Goal: Information Seeking & Learning: Learn about a topic

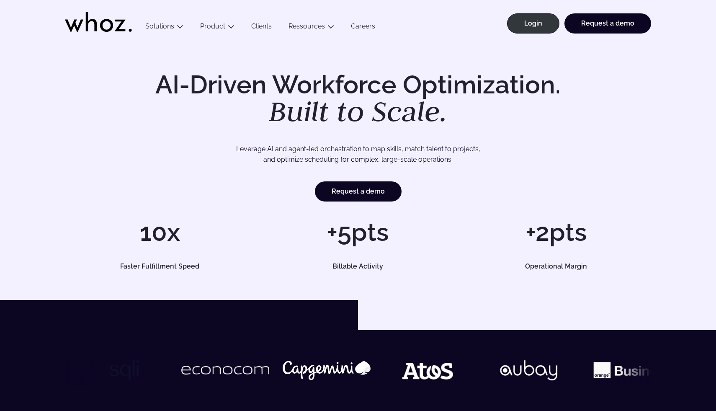
click at [261, 26] on link "Clients" at bounding box center [261, 27] width 37 height 11
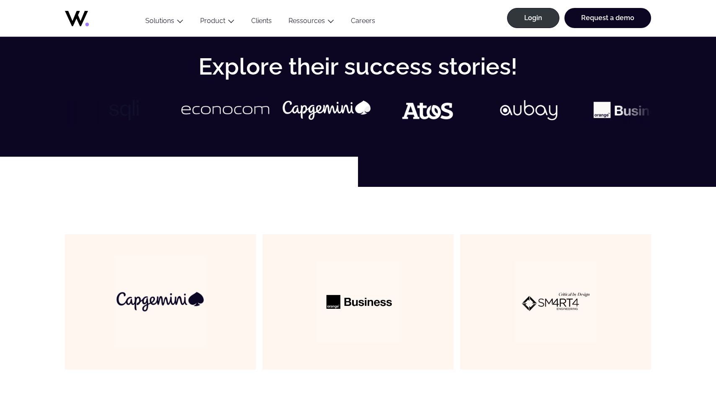
scroll to position [403, 0]
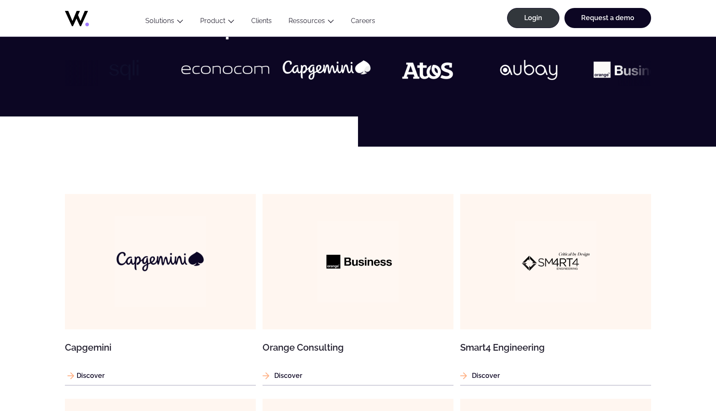
click at [190, 253] on img at bounding box center [160, 261] width 91 height 91
